Goal: Transaction & Acquisition: Purchase product/service

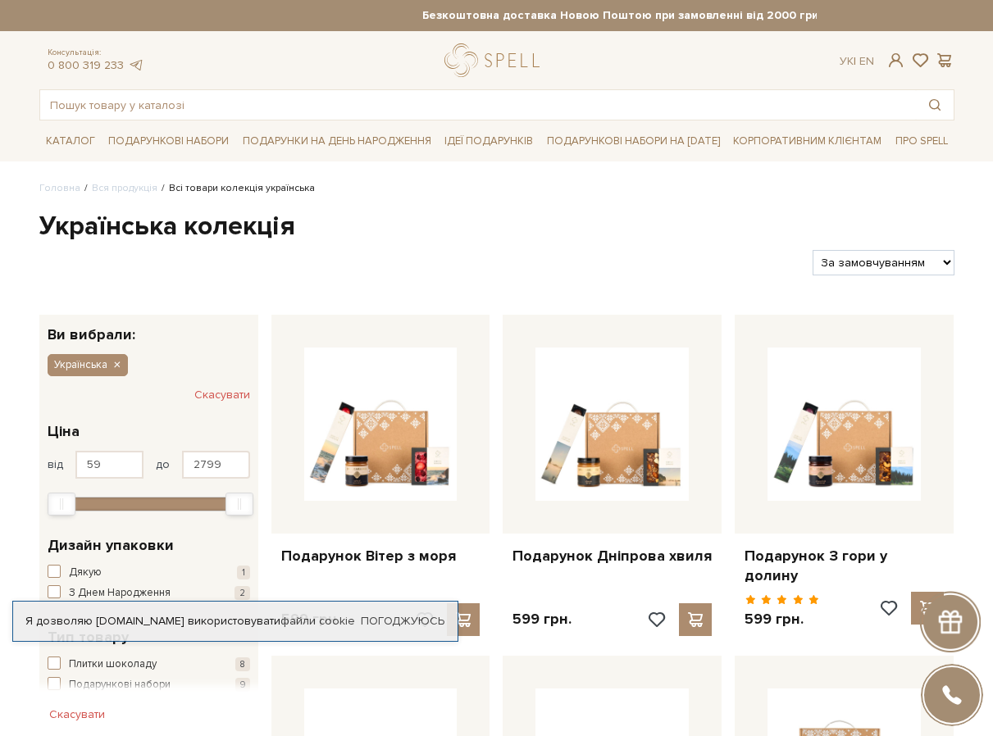
click at [881, 275] on select "За замовчуванням За Ціною (зростання) За Ціною (зменшення) Новинки За популярні…" at bounding box center [884, 262] width 142 height 25
select select "https://spellchocolate.com/our-productions/ukrajinska?sort=p.price&order=ASC"
click at [813, 265] on select "За замовчуванням За Ціною (зростання) За Ціною (зменшення) Новинки За популярні…" at bounding box center [884, 262] width 142 height 25
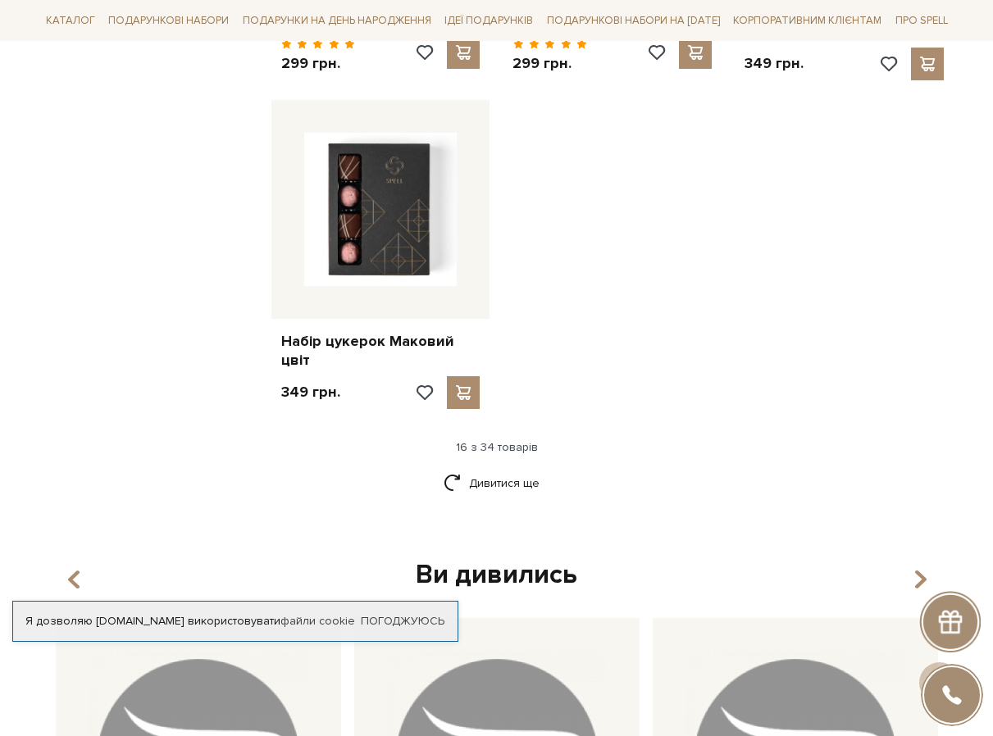
scroll to position [1968, 0]
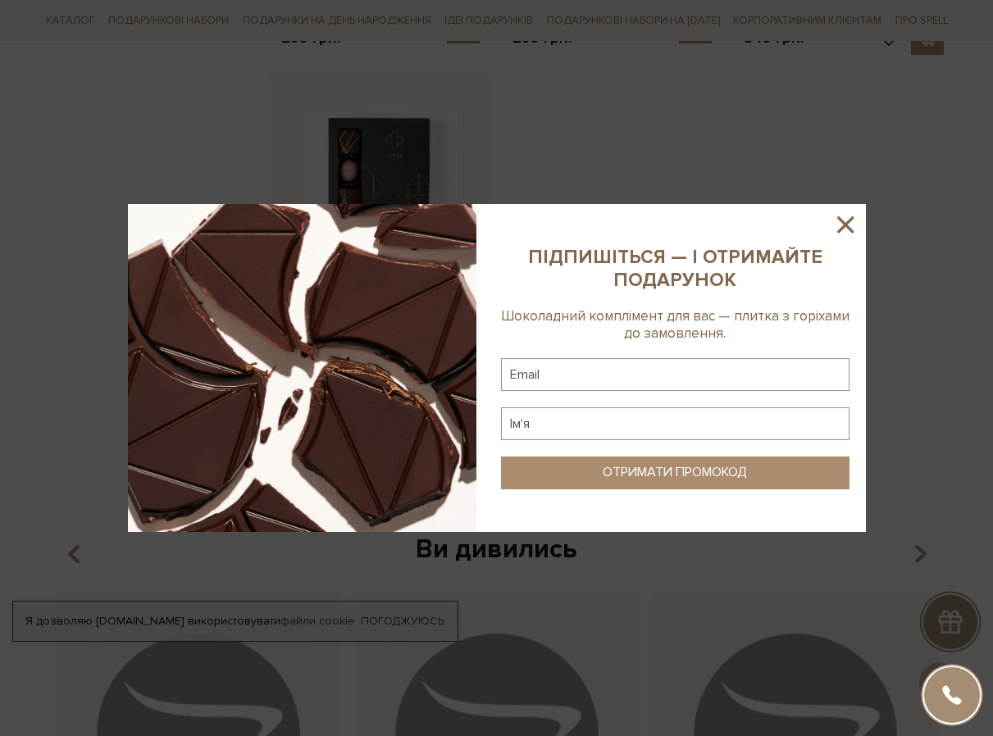
click at [843, 227] on icon at bounding box center [845, 224] width 16 height 16
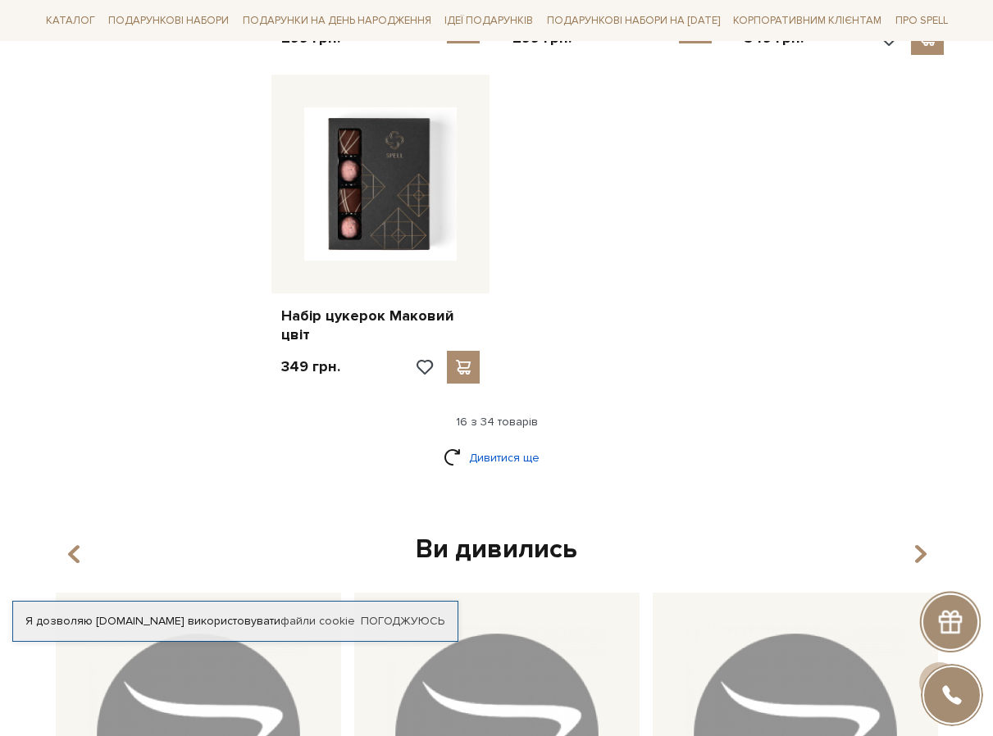
click at [480, 455] on link "Дивитися ще" at bounding box center [497, 458] width 107 height 29
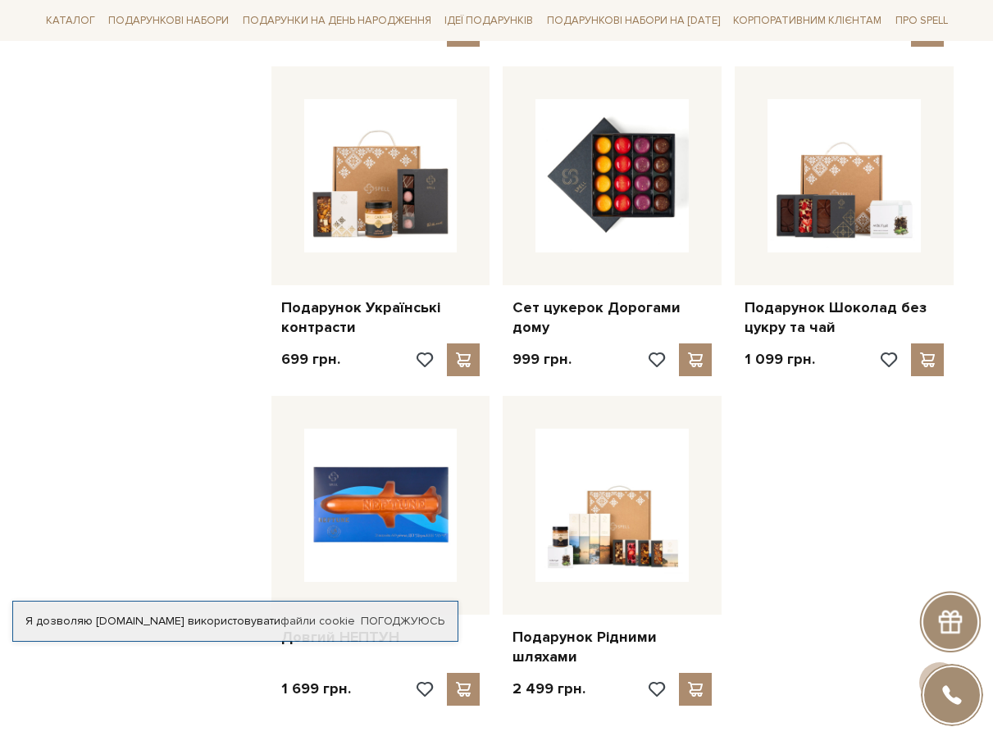
scroll to position [3575, 0]
